Goal: Book appointment/travel/reservation

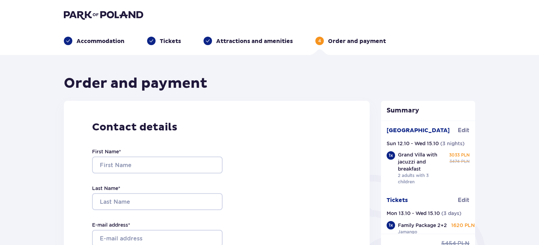
scroll to position [65, 0]
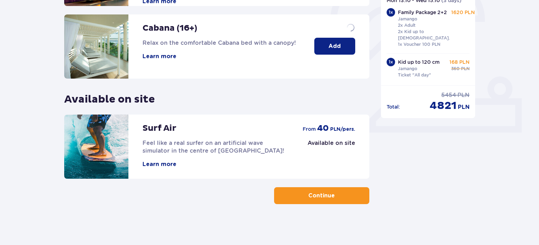
scroll to position [233, 0]
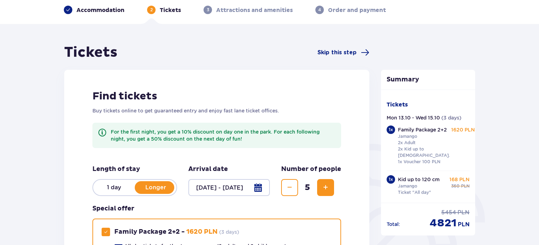
scroll to position [35, 0]
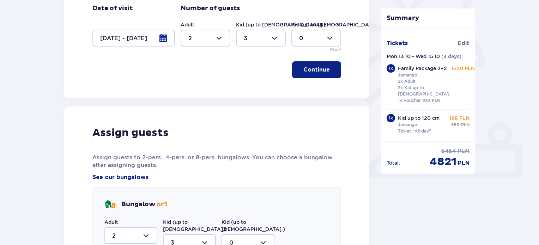
scroll to position [367, 0]
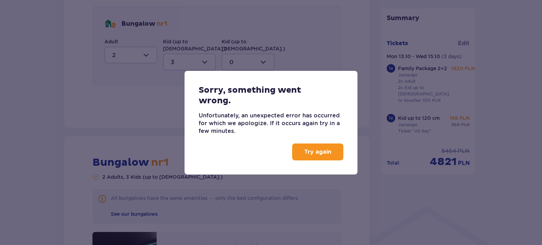
click at [313, 155] on p "Try again" at bounding box center [317, 152] width 27 height 8
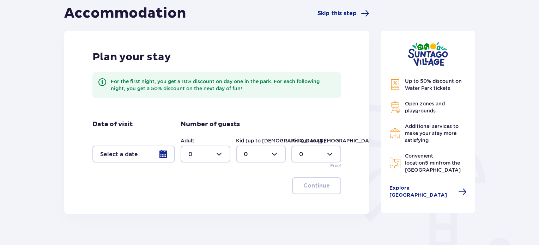
scroll to position [71, 0]
click at [164, 157] on div at bounding box center [133, 153] width 83 height 17
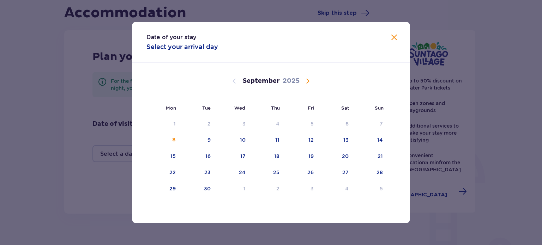
click at [311, 84] on span "Calendar" at bounding box center [307, 81] width 8 height 8
click at [308, 79] on span "Calendar" at bounding box center [307, 81] width 8 height 8
click at [236, 79] on span "Calendar" at bounding box center [234, 81] width 8 height 8
click at [246, 157] on div "15" at bounding box center [233, 157] width 34 height 16
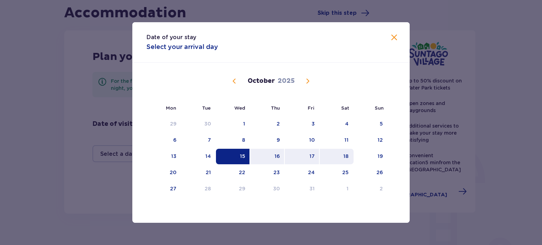
click at [342, 155] on div "18" at bounding box center [337, 157] width 34 height 16
type input "[DATE] - [DATE]"
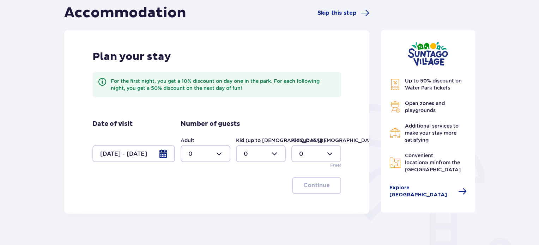
click at [213, 158] on div at bounding box center [206, 153] width 50 height 17
click at [205, 204] on div "2" at bounding box center [205, 205] width 34 height 8
type input "2"
click at [272, 150] on div at bounding box center [261, 153] width 50 height 17
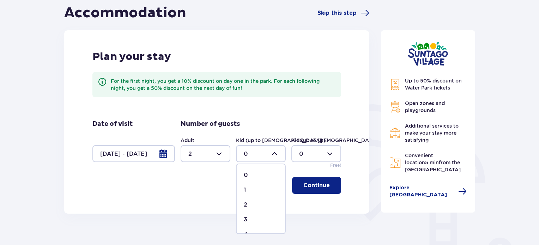
drag, startPoint x: 257, startPoint y: 219, endPoint x: 287, endPoint y: 196, distance: 37.5
click at [258, 217] on div "3" at bounding box center [261, 220] width 34 height 8
type input "3"
click at [322, 184] on p "Continue" at bounding box center [316, 186] width 26 height 8
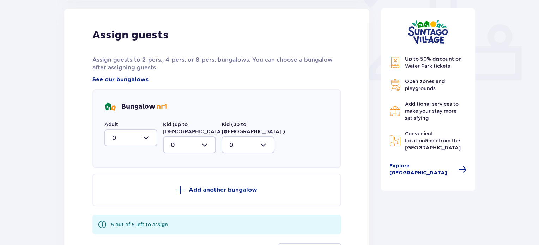
scroll to position [284, 0]
click at [147, 136] on div at bounding box center [130, 137] width 53 height 17
click at [132, 189] on div "2" at bounding box center [130, 189] width 37 height 8
type input "2"
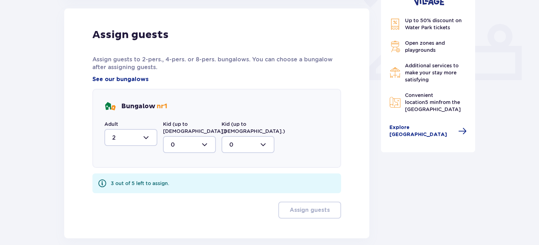
click at [191, 136] on div at bounding box center [189, 144] width 53 height 17
drag, startPoint x: 183, startPoint y: 200, endPoint x: 220, endPoint y: 197, distance: 37.2
click at [183, 207] on div "3" at bounding box center [189, 211] width 37 height 8
type input "3"
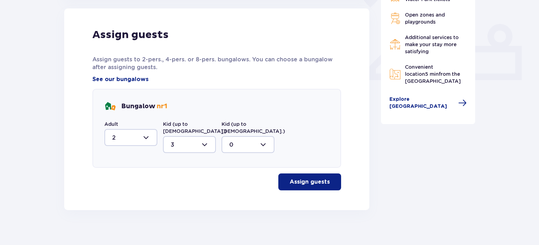
click at [312, 178] on p "Assign guests" at bounding box center [310, 182] width 40 height 8
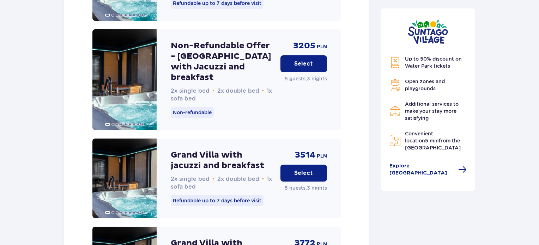
scroll to position [1052, 0]
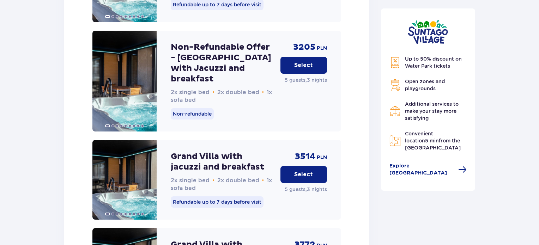
click at [302, 171] on p "Select" at bounding box center [303, 175] width 19 height 8
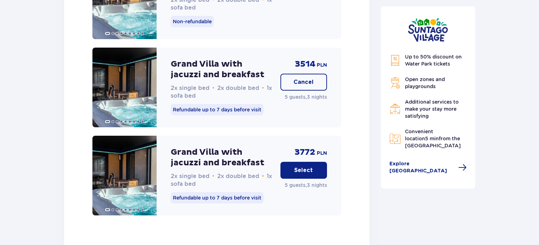
scroll to position [1147, 0]
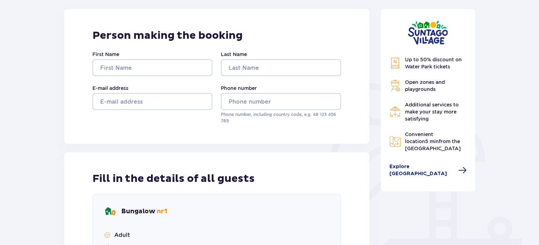
scroll to position [58, 0]
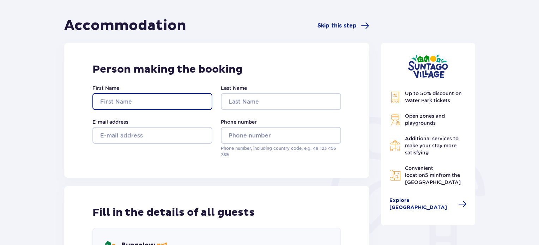
click at [121, 102] on input "First Name" at bounding box center [152, 101] width 120 height 17
type input "GUY"
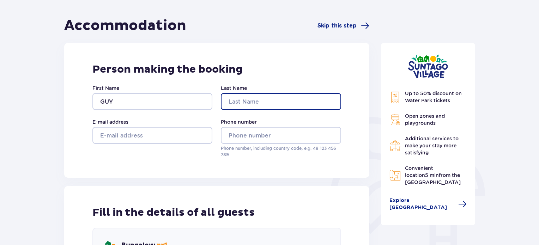
type input "[PERSON_NAME]"
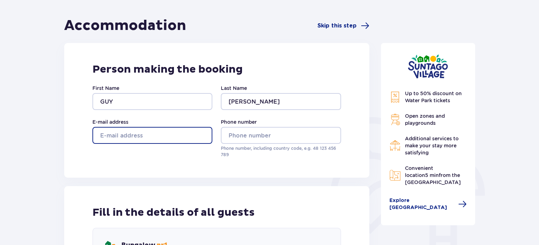
type input "[EMAIL_ADDRESS][DOMAIN_NAME]"
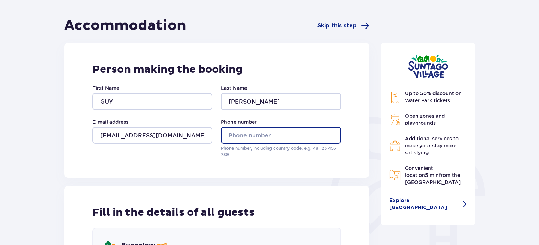
type input "0545305752"
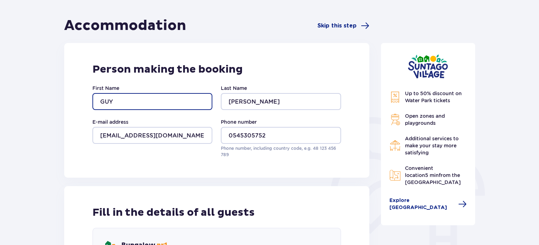
drag, startPoint x: 123, startPoint y: 100, endPoint x: 87, endPoint y: 107, distance: 37.3
click at [87, 106] on div "Person making the booking First Name GUY Last Name [PERSON_NAME] address [EMAIL…" at bounding box center [216, 110] width 305 height 135
type input "ק"
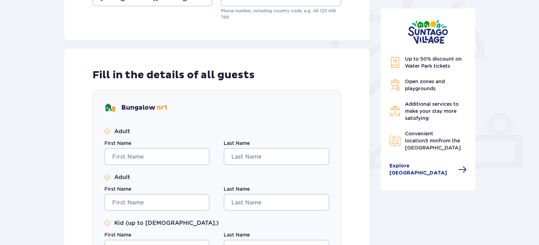
scroll to position [199, 0]
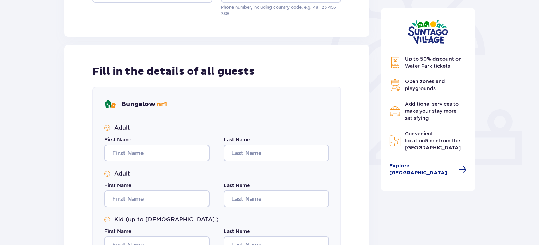
type input "[PERSON_NAME]"
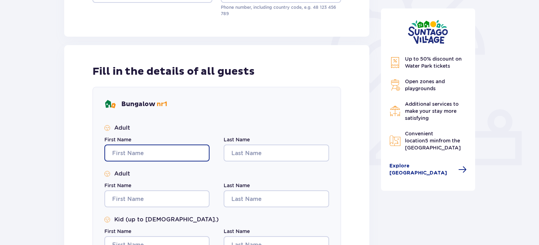
click at [169, 150] on input "First Name" at bounding box center [156, 153] width 105 height 17
type input "GUY"
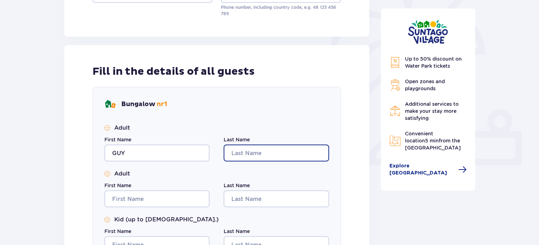
type input "[PERSON_NAME]"
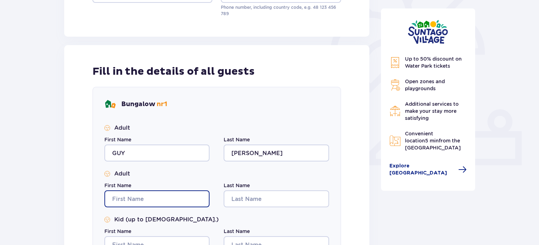
type input "GUY"
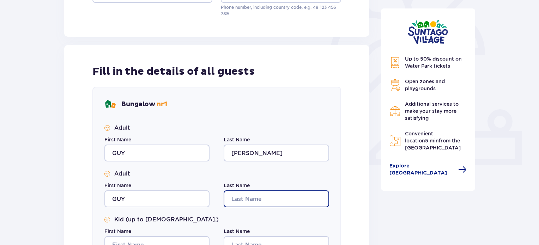
type input "[PERSON_NAME]"
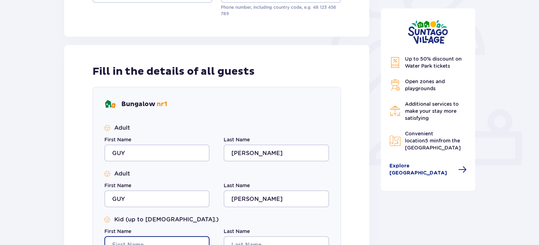
type input "GUY"
type input "[PERSON_NAME]"
type input "GUY"
type input "[PERSON_NAME]"
type input "GUY"
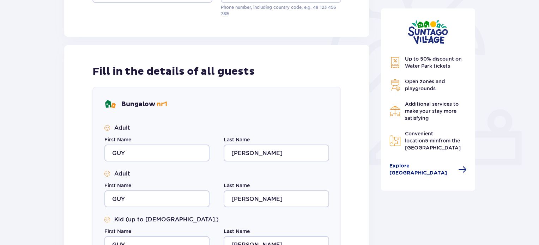
type input "[PERSON_NAME]"
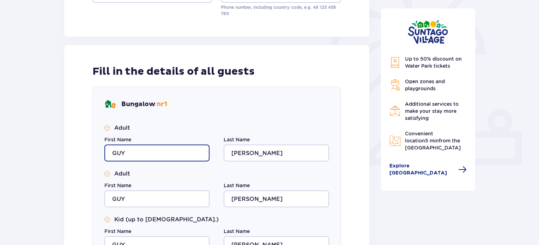
drag, startPoint x: 139, startPoint y: 157, endPoint x: 137, endPoint y: 153, distance: 3.8
click at [137, 154] on input "GUY" at bounding box center [156, 153] width 105 height 17
drag, startPoint x: 108, startPoint y: 161, endPoint x: 103, endPoint y: 162, distance: 5.1
click at [103, 162] on div "Bungalow nr 1 Adult First Name GUY Last Name [PERSON_NAME] Adult First Name GUY…" at bounding box center [216, 223] width 249 height 273
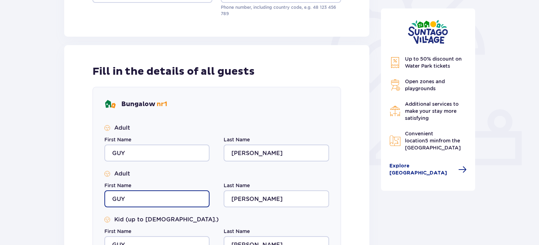
drag, startPoint x: 132, startPoint y: 196, endPoint x: 128, endPoint y: 199, distance: 5.2
click at [131, 197] on input "GUY" at bounding box center [156, 199] width 105 height 17
drag, startPoint x: 128, startPoint y: 199, endPoint x: 104, endPoint y: 201, distance: 24.1
click at [104, 201] on input "GUY" at bounding box center [156, 199] width 105 height 17
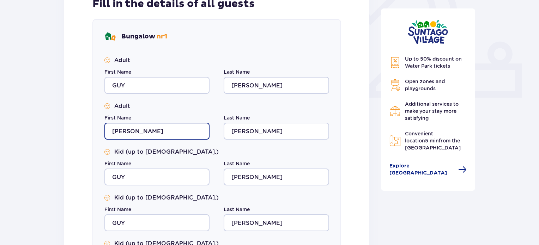
scroll to position [270, 0]
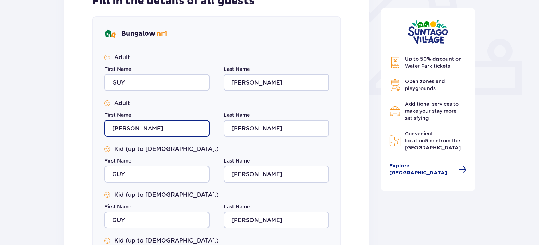
type input "[PERSON_NAME]"
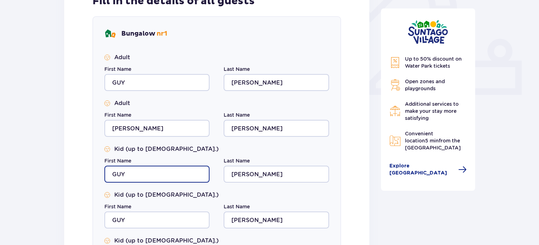
click at [143, 175] on input "GUY" at bounding box center [156, 174] width 105 height 17
drag, startPoint x: 143, startPoint y: 175, endPoint x: 103, endPoint y: 180, distance: 40.2
click at [103, 180] on div "Bungalow nr 1 Adult First Name GUY Last Name [PERSON_NAME] Adult First Name [PE…" at bounding box center [216, 152] width 249 height 273
type input "[PERSON_NAME]"
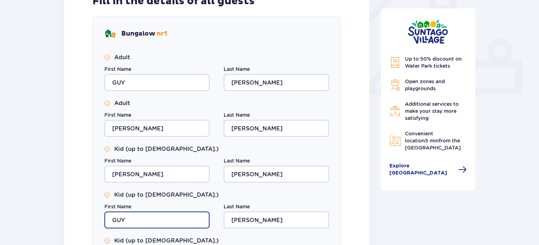
drag, startPoint x: 145, startPoint y: 222, endPoint x: 108, endPoint y: 220, distance: 36.7
click at [108, 220] on input "GUY" at bounding box center [156, 220] width 105 height 17
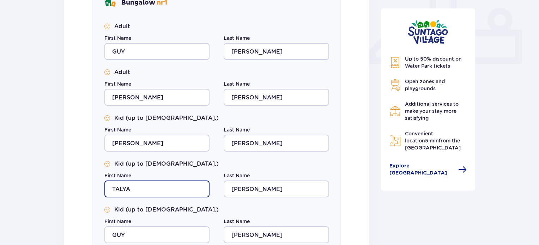
scroll to position [305, 0]
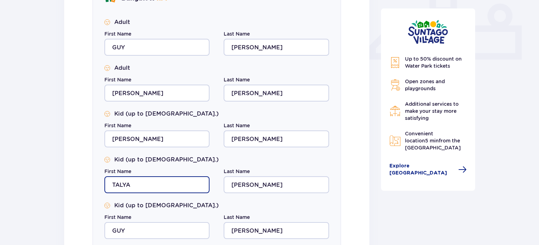
type input "TALYA"
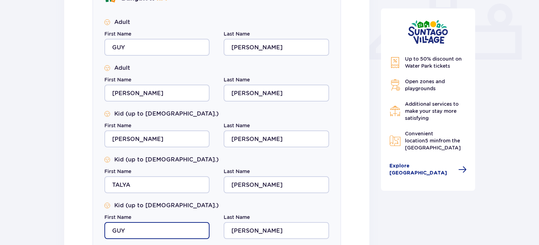
click at [135, 226] on input "GUY" at bounding box center [156, 230] width 105 height 17
drag, startPoint x: 133, startPoint y: 228, endPoint x: 103, endPoint y: 231, distance: 30.2
click at [104, 231] on div "Bungalow nr 1 Adult First Name GUY Last Name [PERSON_NAME] Adult First Name [PE…" at bounding box center [216, 117] width 249 height 273
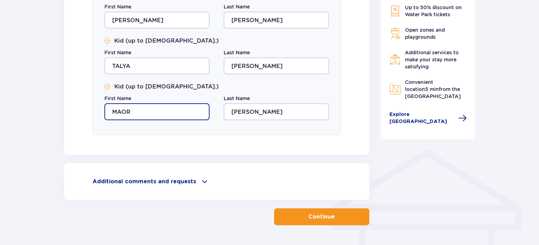
scroll to position [446, 0]
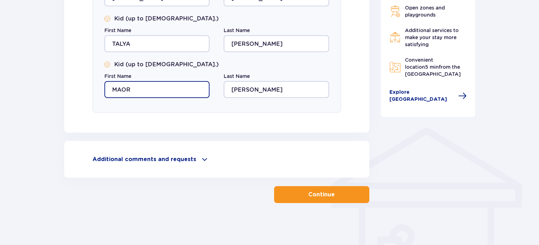
type input "MAOR"
click at [324, 196] on p "Continue" at bounding box center [321, 195] width 26 height 8
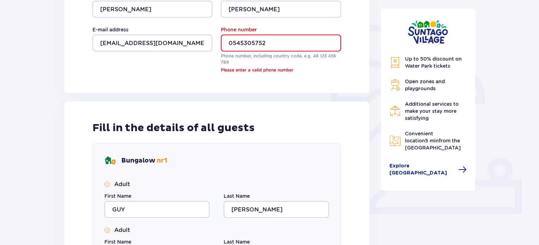
scroll to position [150, 0]
click at [229, 45] on input "0545305752" at bounding box center [281, 43] width 120 height 17
click at [228, 46] on input "0545305752" at bounding box center [281, 43] width 120 height 17
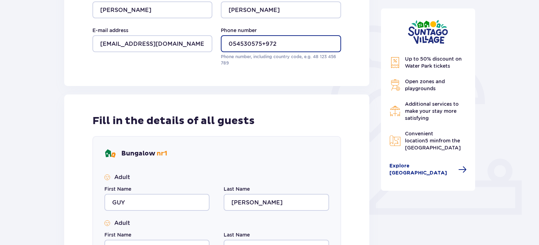
click at [278, 42] on input "054530575+972" at bounding box center [281, 43] width 120 height 17
drag, startPoint x: 277, startPoint y: 44, endPoint x: 223, endPoint y: 55, distance: 55.1
click at [223, 55] on div "Phone number [PHONE_NUMBER]+972 Phone number, including country code, e.g. 48 ​…" at bounding box center [281, 47] width 120 height 40
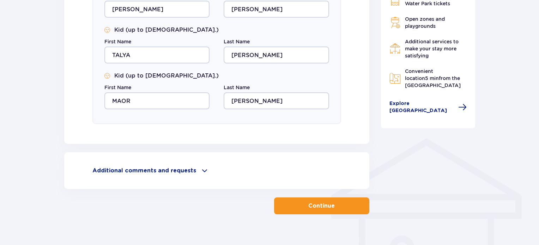
scroll to position [446, 0]
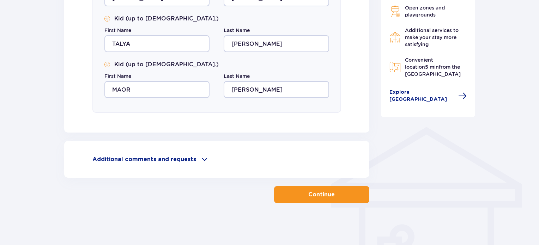
type input "[PHONE_NUMBER]"
click at [308, 192] on p "Continue" at bounding box center [321, 195] width 26 height 8
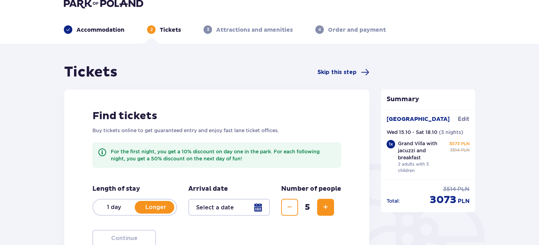
scroll to position [35, 0]
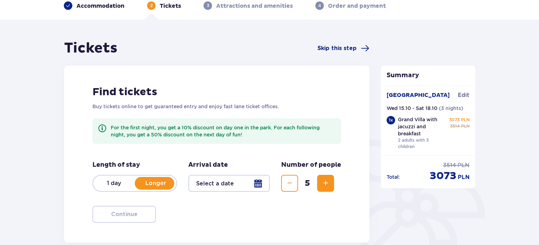
click at [229, 185] on div at bounding box center [228, 183] width 81 height 17
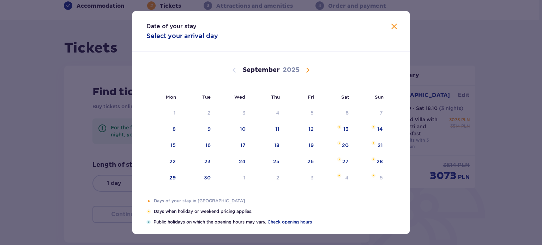
click at [303, 70] on span "Calendar" at bounding box center [307, 70] width 8 height 8
click at [280, 145] on div "16" at bounding box center [267, 146] width 35 height 16
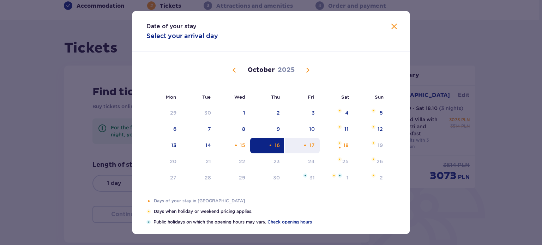
click at [306, 145] on div "Choose Friday, October 17, 2025 as your check-out date. It’s available." at bounding box center [305, 145] width 5 height 5
type input "[DATE] - [DATE]"
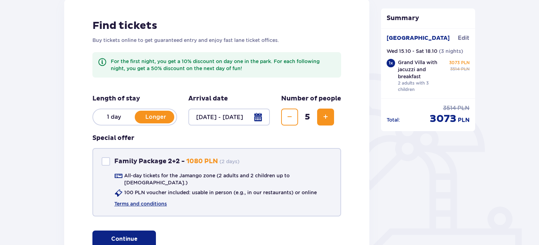
scroll to position [106, 0]
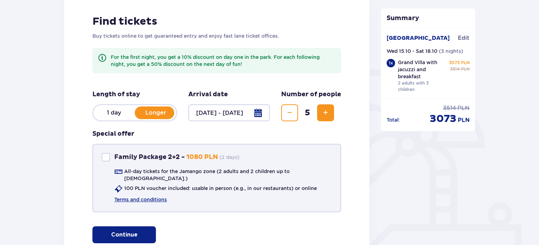
click at [108, 155] on div at bounding box center [106, 157] width 8 height 8
checkbox input "true"
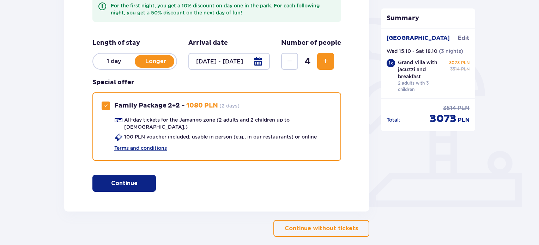
scroll to position [176, 0]
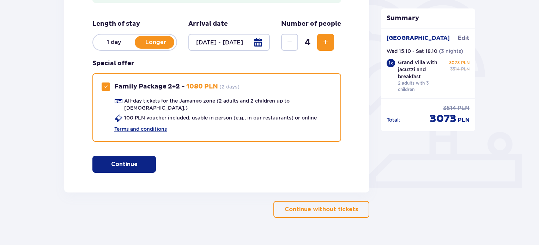
click at [127, 161] on p "Continue" at bounding box center [124, 165] width 26 height 8
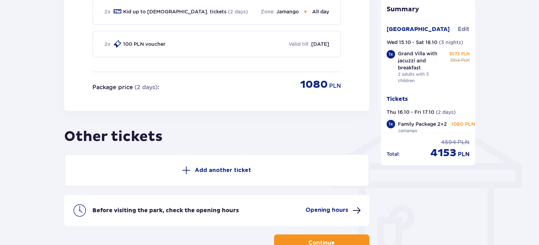
scroll to position [469, 0]
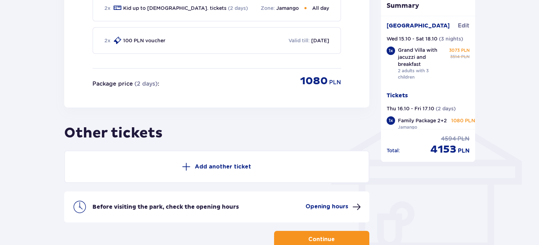
click at [213, 163] on p "Add another ticket" at bounding box center [223, 167] width 56 height 8
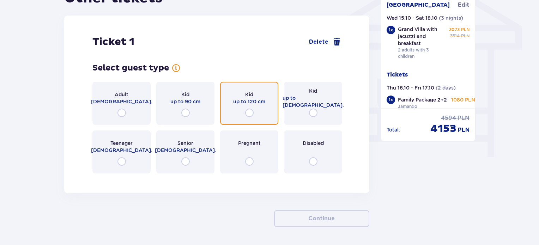
click at [251, 110] on input "radio" at bounding box center [249, 113] width 8 height 8
radio input "true"
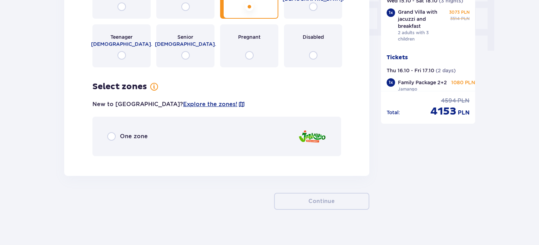
drag, startPoint x: 128, startPoint y: 131, endPoint x: 149, endPoint y: 138, distance: 21.2
click at [129, 133] on p "One zone" at bounding box center [134, 137] width 28 height 8
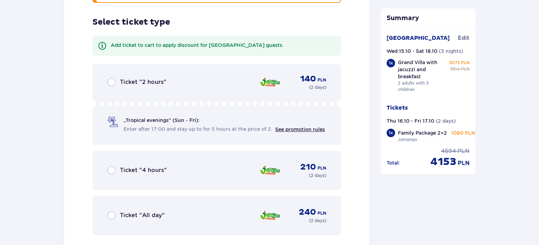
scroll to position [865, 0]
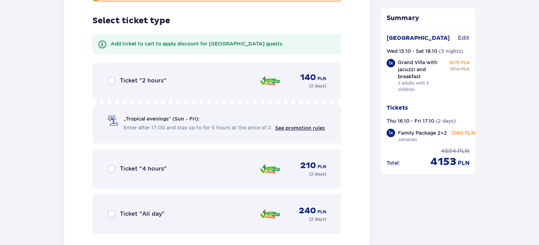
drag, startPoint x: 153, startPoint y: 200, endPoint x: 176, endPoint y: 189, distance: 24.9
click at [153, 206] on div "Ticket "All day" 240 PLN ( 2 days )" at bounding box center [216, 214] width 219 height 17
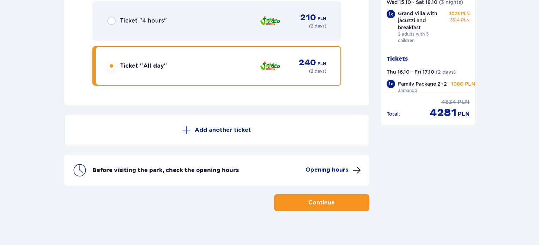
scroll to position [1014, 0]
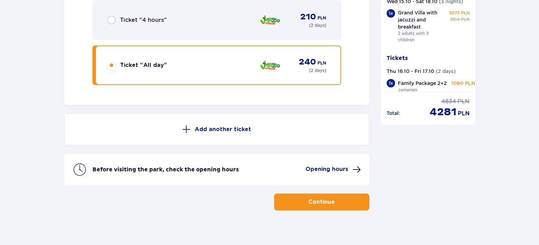
click at [314, 198] on p "Continue" at bounding box center [321, 202] width 26 height 8
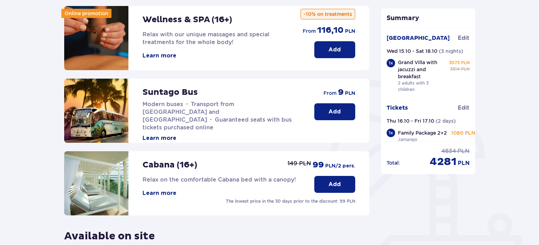
scroll to position [141, 0]
